Goal: Find specific page/section: Find specific page/section

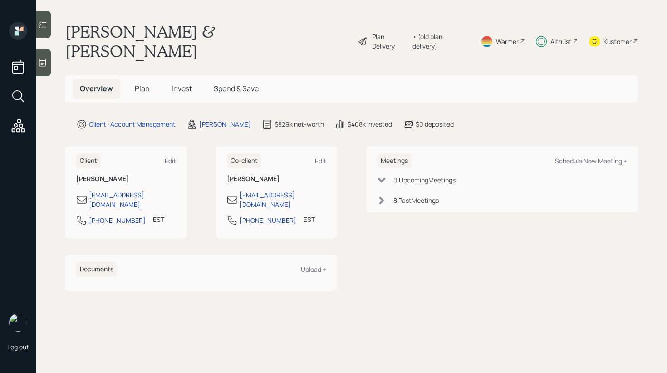
click at [193, 79] on h5 "Invest" at bounding box center [181, 89] width 35 height 20
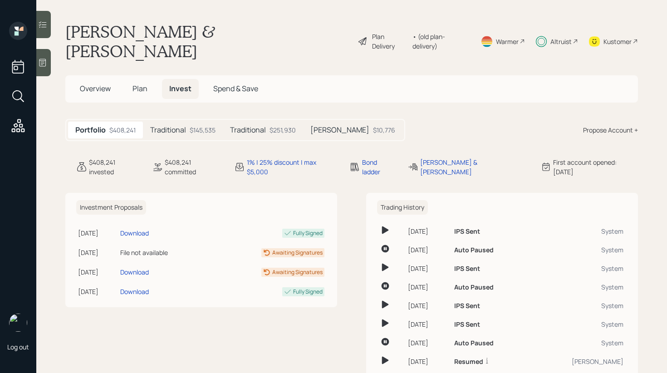
click at [45, 25] on icon at bounding box center [42, 24] width 9 height 9
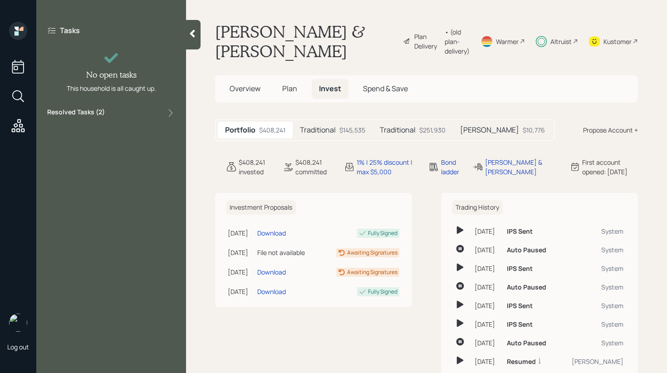
click at [151, 110] on div "Resolved Tasks ( 2 )" at bounding box center [111, 113] width 128 height 11
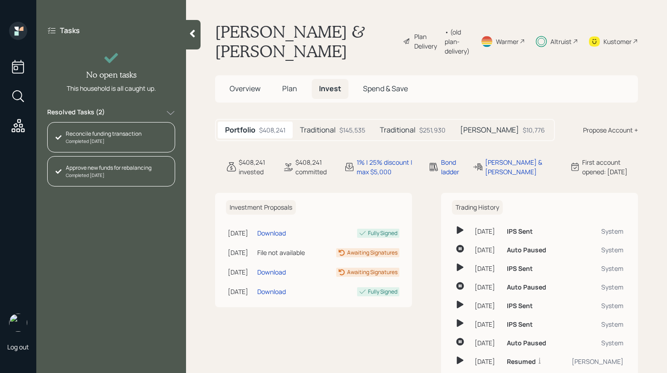
click at [151, 110] on div "Resolved Tasks ( 2 )" at bounding box center [111, 113] width 128 height 11
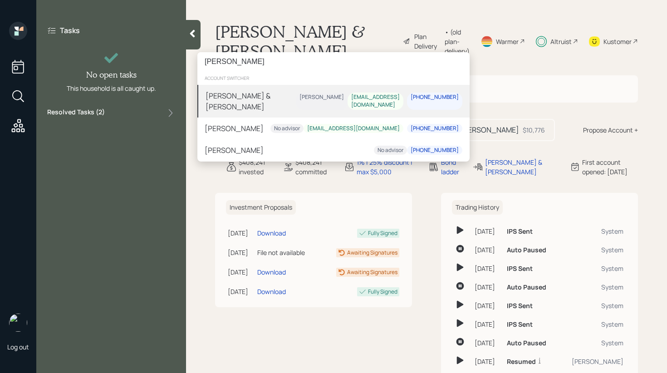
type input "[PERSON_NAME]"
click at [280, 102] on div "[PERSON_NAME] & [PERSON_NAME]" at bounding box center [251, 101] width 90 height 22
